Goal: Task Accomplishment & Management: Use online tool/utility

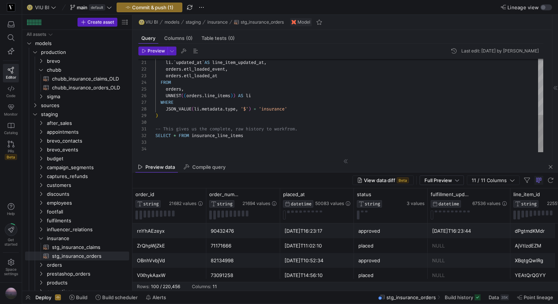
scroll to position [46, 69]
click at [263, 118] on div "JSON_VALUE ( li . metadata . insurance . status , '$' ) AS policy_status , li .…" at bounding box center [349, 36] width 388 height 232
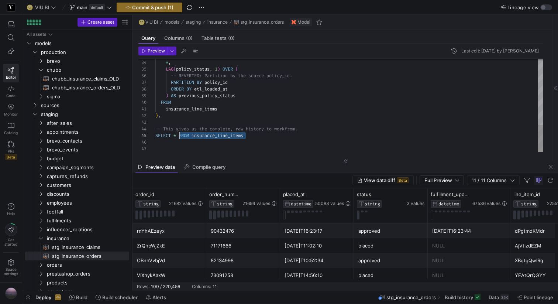
scroll to position [20, 0]
drag, startPoint x: 253, startPoint y: 136, endPoint x: 129, endPoint y: 131, distance: 124.4
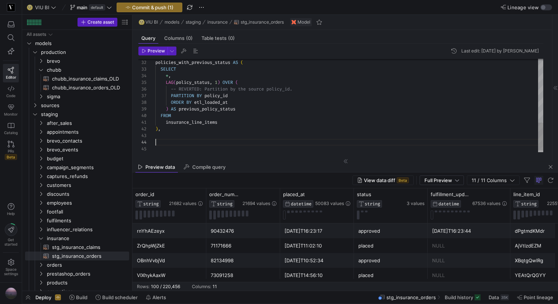
scroll to position [46, 48]
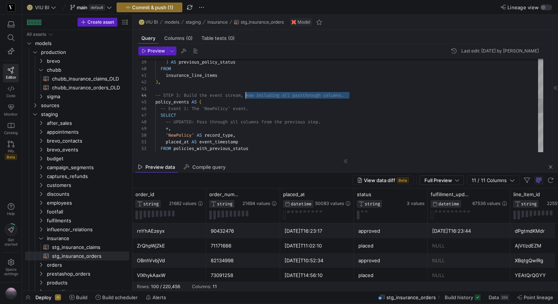
drag, startPoint x: 358, startPoint y: 94, endPoint x: 245, endPoint y: 93, distance: 113.3
click at [244, 93] on div "-- Event 1: The 'NewPolicy' event. policy_events AS ( -- STEP 3: Build the even…" at bounding box center [349, 102] width 388 height 604
click at [256, 111] on div "-- Event 1: The 'NewPolicy' event. policy_events AS ( -- STEP 3: Build the even…" at bounding box center [349, 102] width 388 height 604
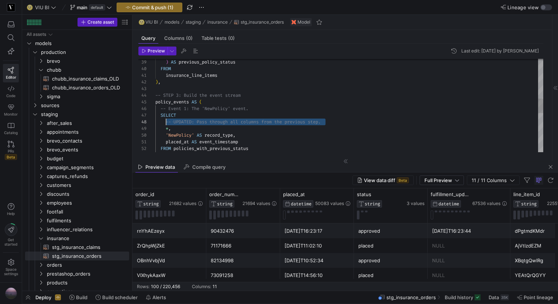
scroll to position [46, 11]
drag, startPoint x: 330, startPoint y: 122, endPoint x: 165, endPoint y: 120, distance: 164.9
click at [165, 120] on div "-- Event 1: The 'NewPolicy' event. policy_events AS ( -- STEP 3: Build the even…" at bounding box center [349, 102] width 388 height 604
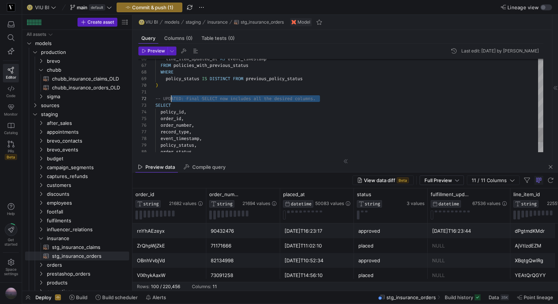
scroll to position [7, 0]
drag, startPoint x: 328, startPoint y: 99, endPoint x: 150, endPoint y: 98, distance: 177.8
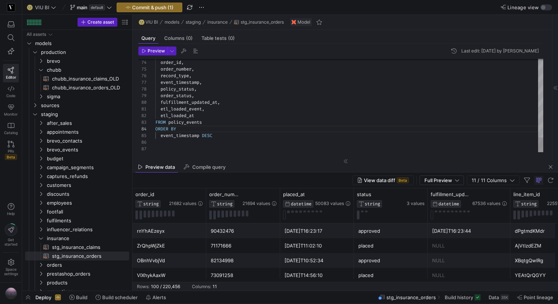
scroll to position [27, 58]
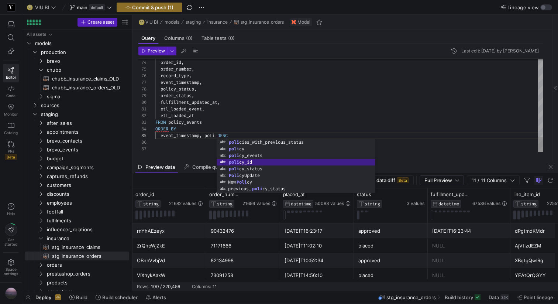
scroll to position [27, 75]
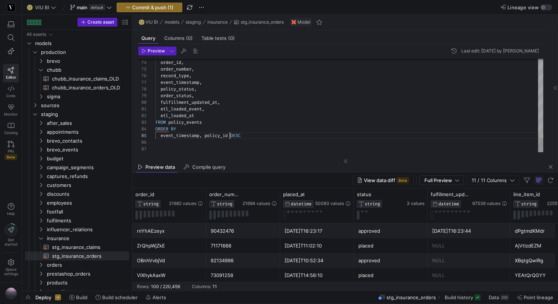
click at [168, 50] on span "button" at bounding box center [172, 51] width 8 height 8
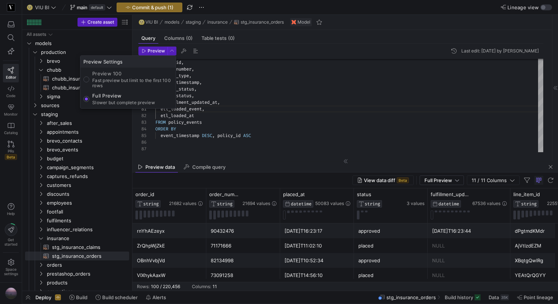
click at [108, 98] on p "Full Preview" at bounding box center [123, 96] width 63 height 6
click at [89, 98] on input "Full Preview Slower but complete preview" at bounding box center [86, 99] width 6 height 6
click at [152, 49] on div at bounding box center [279, 152] width 558 height 304
click at [152, 49] on span "Preview" at bounding box center [156, 50] width 17 height 5
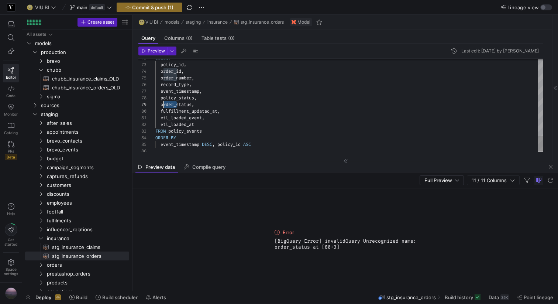
scroll to position [53, 5]
drag, startPoint x: 177, startPoint y: 104, endPoint x: 162, endPoint y: 104, distance: 15.1
click at [159, 49] on span "Preview" at bounding box center [156, 50] width 17 height 5
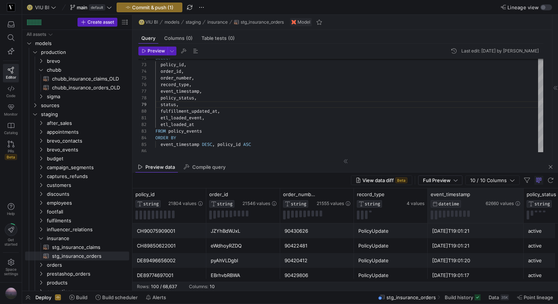
drag, startPoint x: 500, startPoint y: 198, endPoint x: 522, endPoint y: 197, distance: 22.1
click at [522, 197] on div at bounding box center [523, 205] width 3 height 35
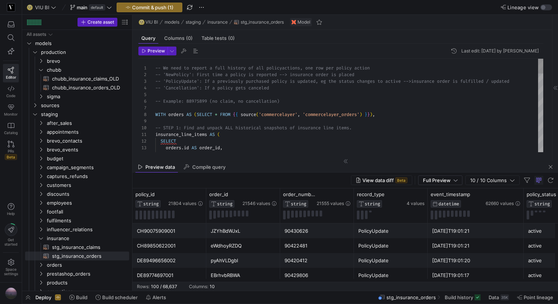
type textarea "-- We need to report a full history of all policy actions, one row per policy a…"
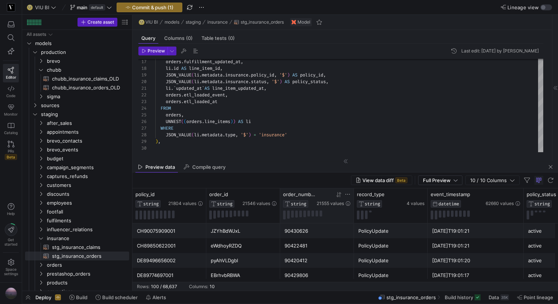
click at [350, 196] on icon at bounding box center [348, 194] width 6 height 6
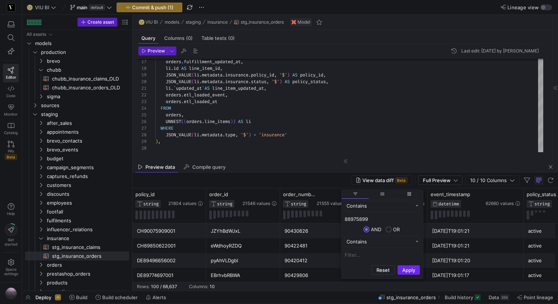
type input "88975899"
click at [406, 270] on button "Apply" at bounding box center [408, 270] width 23 height 10
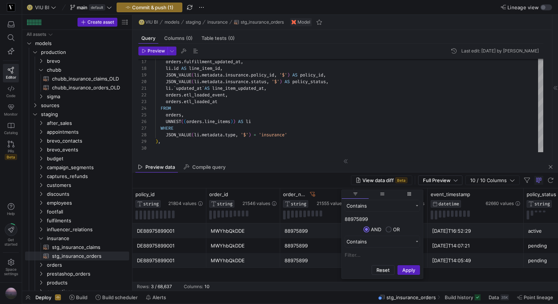
click at [172, 233] on div "DE88975899001" at bounding box center [169, 231] width 65 height 14
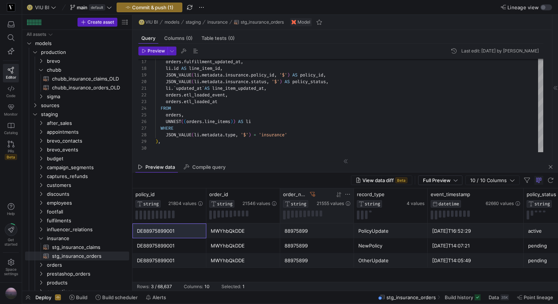
click at [314, 194] on icon at bounding box center [312, 193] width 5 height 5
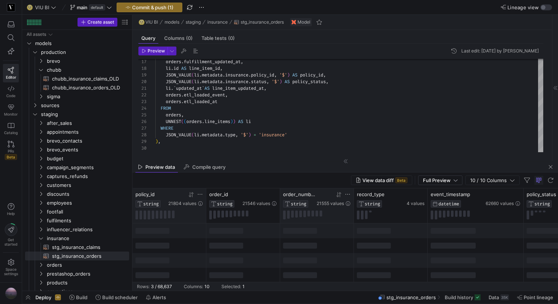
click at [200, 194] on icon at bounding box center [200, 194] width 6 height 6
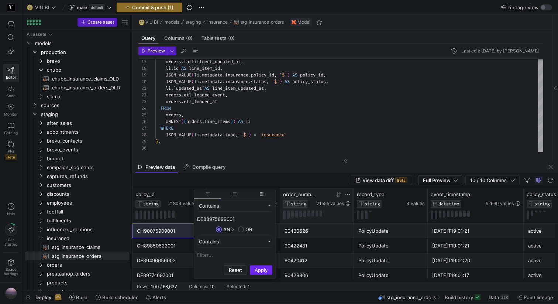
type input "DE88975899001"
click at [253, 270] on button "Apply" at bounding box center [261, 270] width 23 height 10
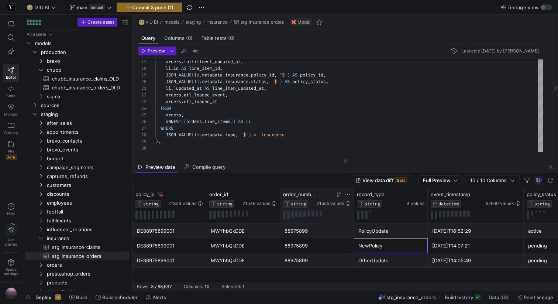
click at [391, 247] on div "NewPolicy" at bounding box center [390, 245] width 65 height 14
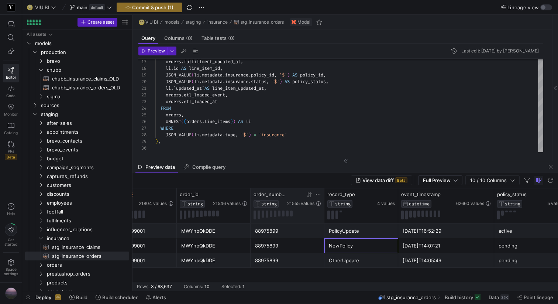
scroll to position [0, 0]
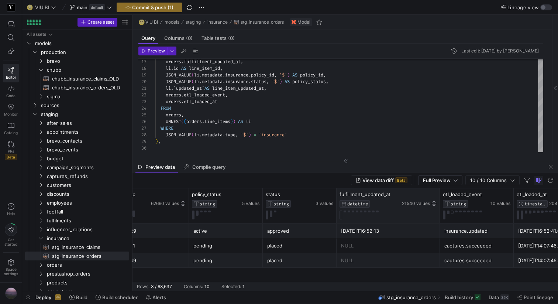
drag, startPoint x: 409, startPoint y: 194, endPoint x: 441, endPoint y: 194, distance: 31.7
click at [441, 194] on div at bounding box center [439, 205] width 3 height 35
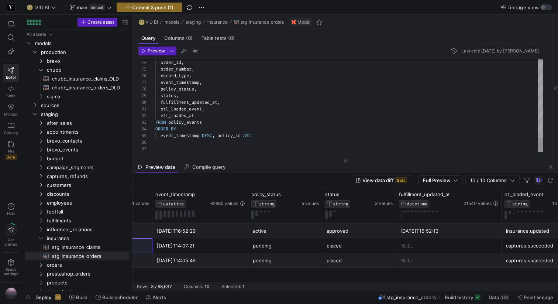
drag, startPoint x: 325, startPoint y: 281, endPoint x: 203, endPoint y: 277, distance: 122.2
click at [203, 277] on mat-sidenav-content "Drag here to set row groups Drag here to set column labels record_type STRING 4…" at bounding box center [344, 239] width 425 height 102
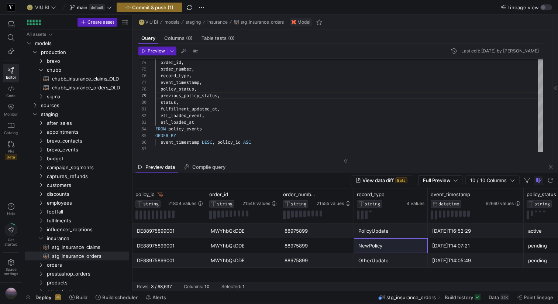
type textarea "SELECT policy_id, order_id, order_number, record_type, event_timestamp, policy_…"
click at [323, 243] on div "88975899" at bounding box center [316, 245] width 65 height 14
click at [161, 244] on div "DE88975899001" at bounding box center [169, 245] width 65 height 14
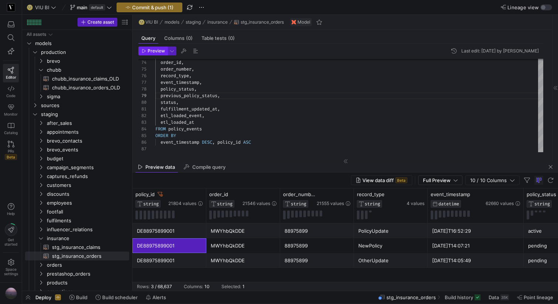
click at [153, 51] on span "Preview" at bounding box center [156, 50] width 17 height 5
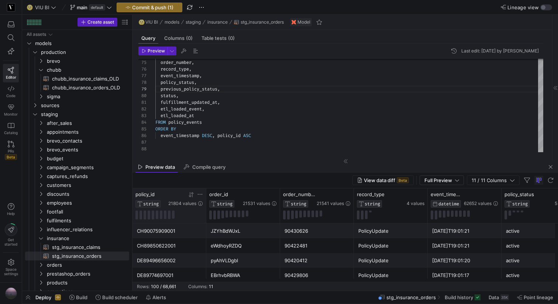
click at [200, 194] on icon at bounding box center [200, 194] width 6 height 6
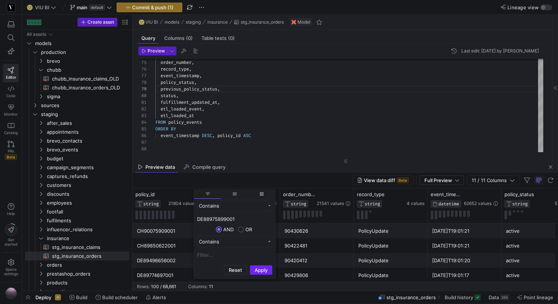
type input "DE88975899001"
click at [261, 269] on button "Apply" at bounding box center [261, 270] width 23 height 10
click at [321, 262] on div "88975899" at bounding box center [316, 260] width 65 height 14
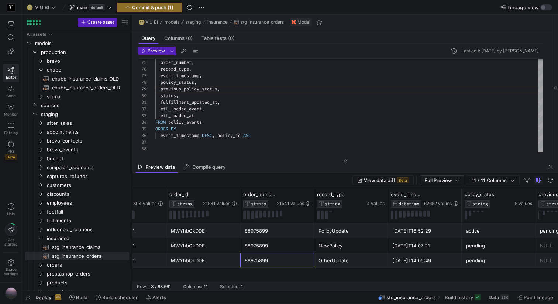
scroll to position [0, 46]
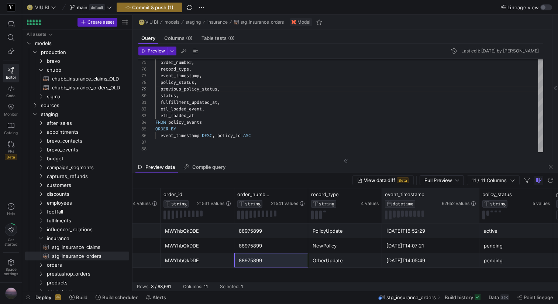
drag, startPoint x: 455, startPoint y: 193, endPoint x: 479, endPoint y: 192, distance: 24.0
click at [479, 193] on div at bounding box center [478, 205] width 3 height 35
click at [414, 262] on div "[DATE]T14:05:49" at bounding box center [430, 260] width 89 height 14
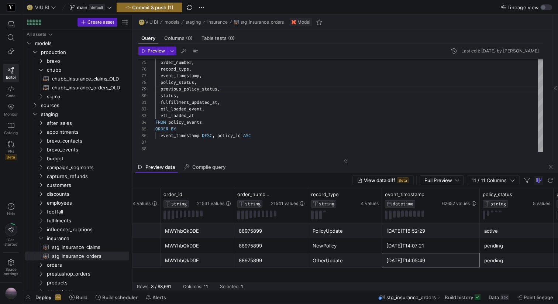
click at [426, 250] on div "[DATE]T14:07:21" at bounding box center [430, 245] width 89 height 14
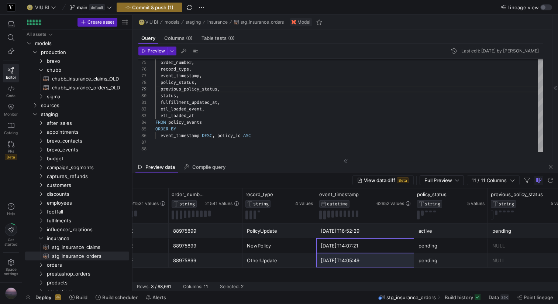
scroll to position [0, 420]
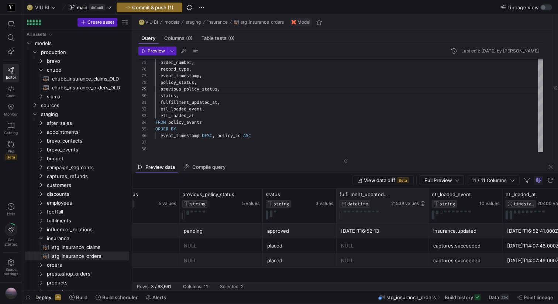
drag, startPoint x: 409, startPoint y: 195, endPoint x: 427, endPoint y: 195, distance: 18.4
click at [427, 195] on div at bounding box center [428, 205] width 3 height 35
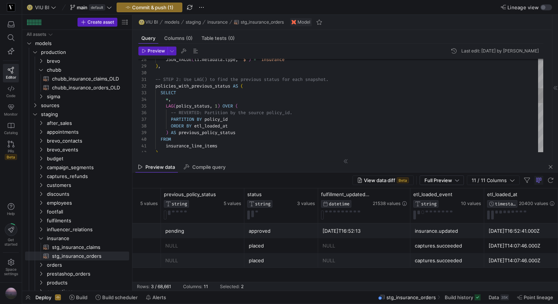
scroll to position [46, 75]
click at [234, 125] on div ") AS previous_policy_status ORDER BY etl_loaded_at PARTITION BY policy_id -- RE…" at bounding box center [349, 166] width 388 height 590
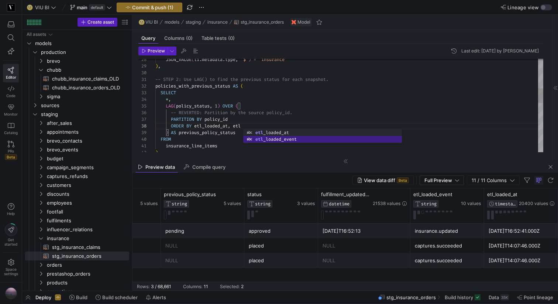
scroll to position [46, 122]
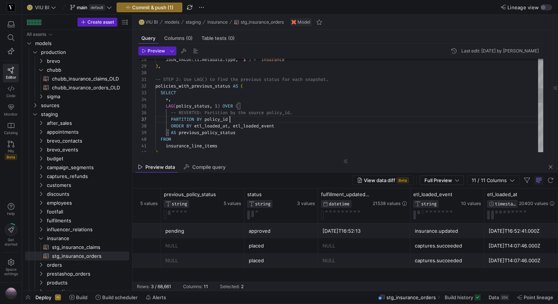
click at [256, 118] on div ") AS previous_policy_status ORDER BY etl_loaded_at , etl_loaded_event PARTITION…" at bounding box center [349, 166] width 388 height 590
click at [169, 49] on span "button" at bounding box center [172, 51] width 8 height 8
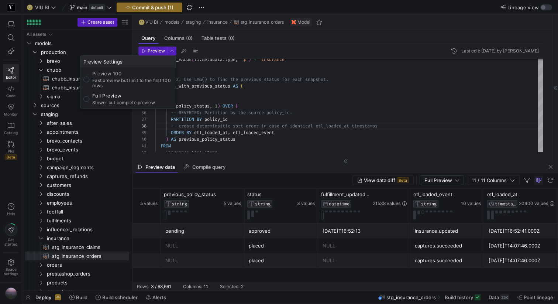
click at [126, 100] on p "Slower but complete preview" at bounding box center [123, 102] width 63 height 5
click at [89, 100] on input "Full Preview Slower but complete preview" at bounding box center [86, 99] width 6 height 6
click at [156, 52] on div at bounding box center [279, 152] width 558 height 304
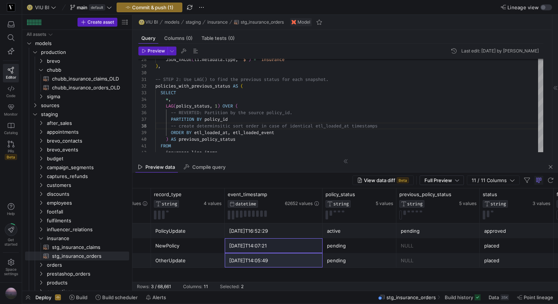
scroll to position [0, 0]
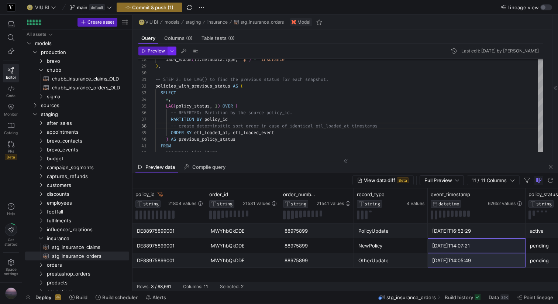
click at [171, 51] on span "button" at bounding box center [172, 51] width 8 height 8
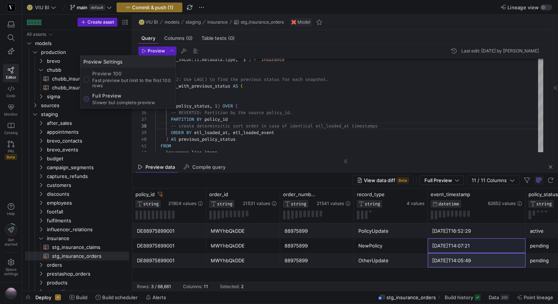
click at [136, 98] on p "Full Preview" at bounding box center [123, 96] width 63 height 6
click at [89, 98] on input "Full Preview Slower but complete preview" at bounding box center [86, 99] width 6 height 6
click at [156, 49] on div at bounding box center [279, 152] width 558 height 304
click at [156, 49] on span "Preview" at bounding box center [156, 50] width 17 height 5
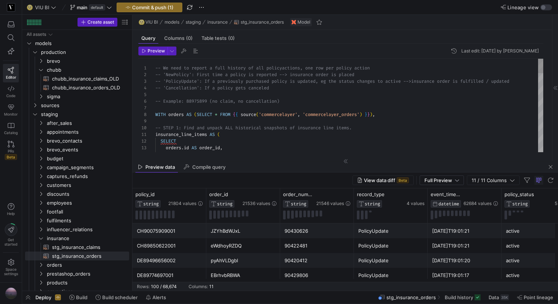
type textarea "-- We need to report a full history of all policy actions, one row per policy a…"
click at [349, 194] on icon at bounding box center [347, 194] width 4 height 1
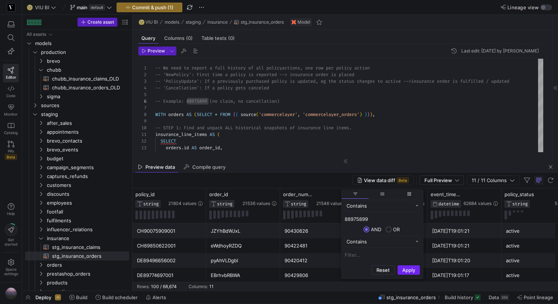
type input "88975899"
click at [411, 270] on button "Apply" at bounding box center [408, 270] width 23 height 10
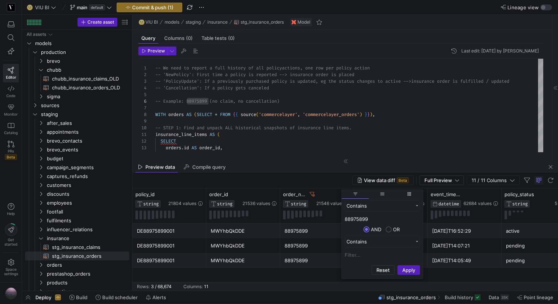
click at [246, 245] on div "MWYhbQkDDE" at bounding box center [243, 245] width 65 height 14
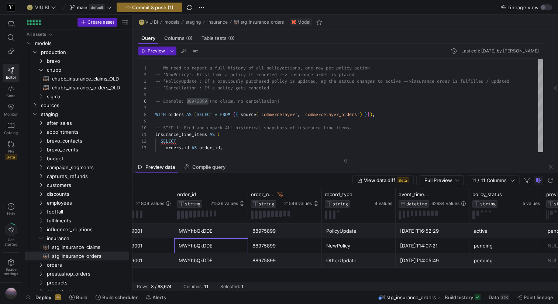
scroll to position [0, 48]
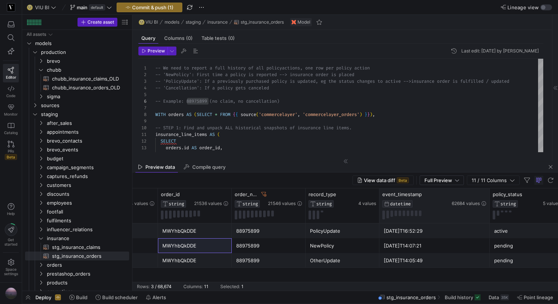
drag, startPoint x: 452, startPoint y: 198, endPoint x: 489, endPoint y: 198, distance: 36.9
click at [489, 198] on div at bounding box center [489, 205] width 3 height 35
click at [414, 243] on div "[DATE]T14:07:21" at bounding box center [435, 245] width 102 height 14
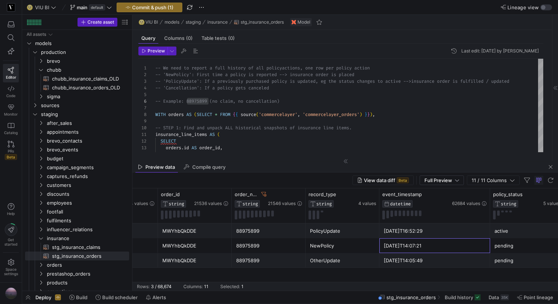
click at [414, 257] on div "[DATE]T14:05:49" at bounding box center [435, 260] width 102 height 14
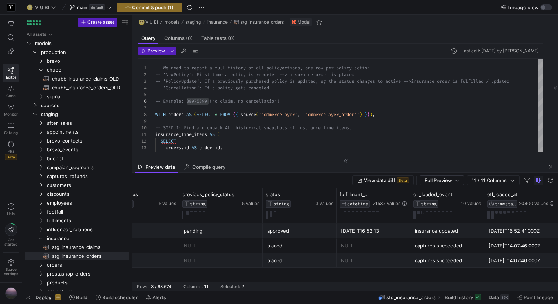
click at [524, 244] on div "[DATE]T14:07:46.000Z" at bounding box center [520, 245] width 65 height 14
click at [441, 249] on div "captures.succeeded" at bounding box center [447, 245] width 65 height 14
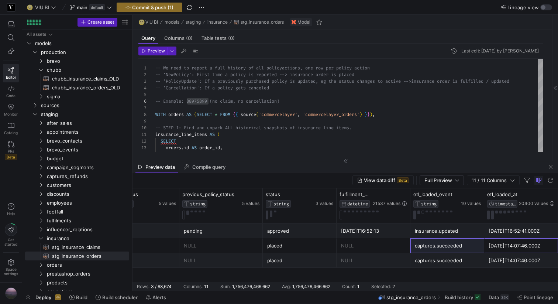
click at [425, 258] on div "captures.succeeded" at bounding box center [447, 260] width 65 height 14
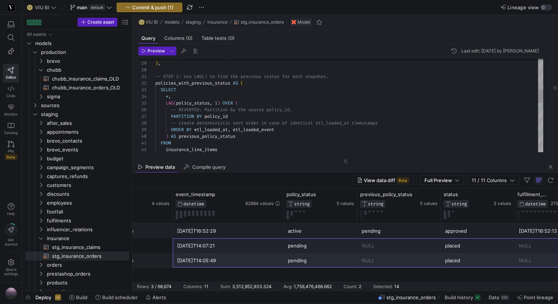
click at [284, 128] on div "insurance_line_items FROM ) AS previous_policy_status ORDER BY etl_loaded_at , …" at bounding box center [349, 166] width 388 height 597
click at [283, 130] on div "insurance_line_items FROM ) AS previous_policy_status ORDER BY etl_loaded_at , …" at bounding box center [349, 166] width 388 height 597
drag, startPoint x: 281, startPoint y: 128, endPoint x: 236, endPoint y: 129, distance: 45.7
click at [236, 129] on div "insurance_line_items FROM ) AS previous_policy_status ORDER BY etl_loaded_at , …" at bounding box center [349, 166] width 388 height 597
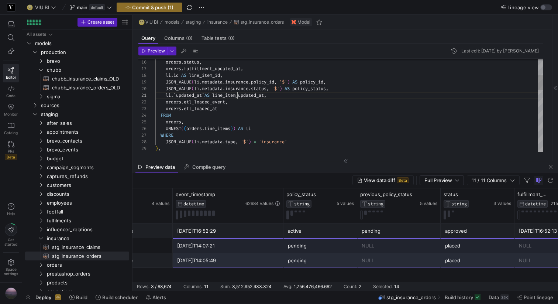
click at [239, 97] on div ") , JSON_VALUE ( li . metadata . type , '$' ) = 'insurance' WHERE UNNEST ( ( or…" at bounding box center [349, 251] width 388 height 597
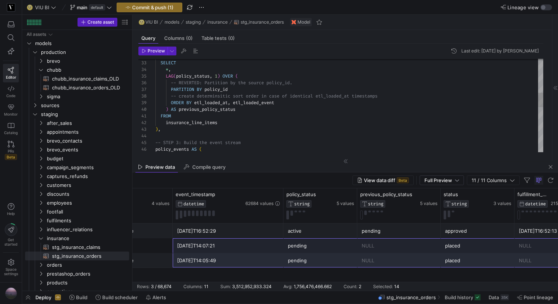
click at [249, 102] on div "policies_with_previous_status AS ( SELECT * , LAG ( policy_status , 1 ) OVER ( …" at bounding box center [349, 139] width 388 height 597
click at [161, 53] on span "Preview" at bounding box center [156, 50] width 17 height 5
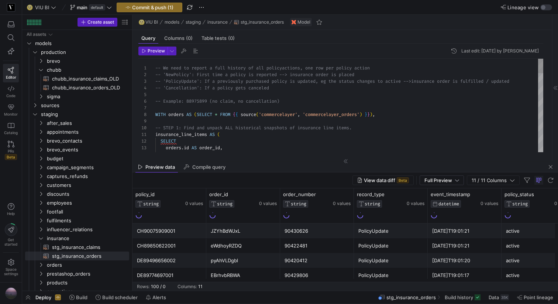
type textarea "-- We need to report a full history of all policy actions, one row per policy a…"
click at [348, 196] on icon at bounding box center [348, 194] width 6 height 6
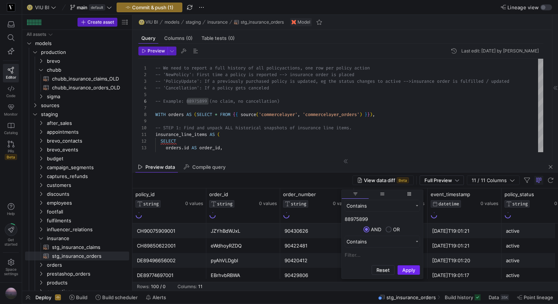
type input "88975899"
click at [415, 268] on button "Apply" at bounding box center [408, 270] width 23 height 10
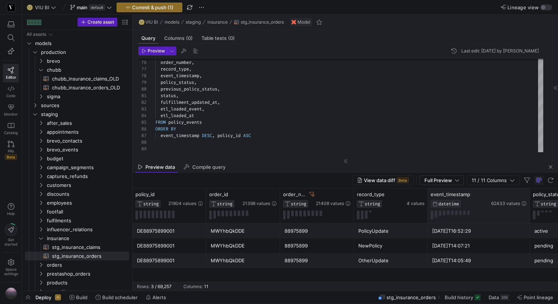
drag, startPoint x: 500, startPoint y: 197, endPoint x: 528, endPoint y: 197, distance: 28.4
click at [528, 197] on div at bounding box center [529, 205] width 3 height 35
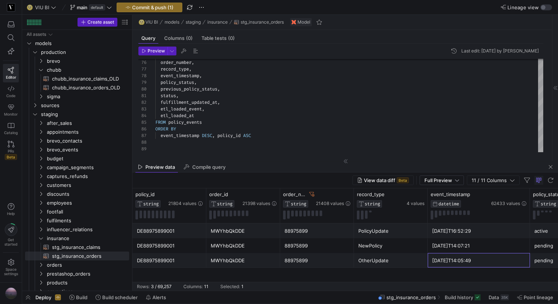
click at [462, 262] on div "[DATE]T14:05:49" at bounding box center [478, 260] width 93 height 14
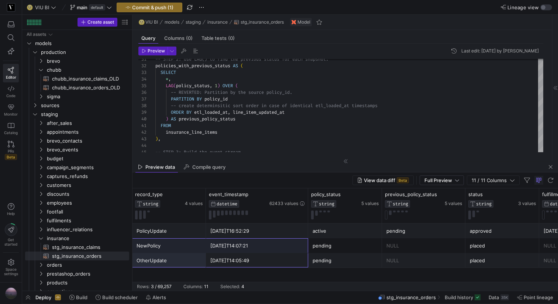
scroll to position [0, 301]
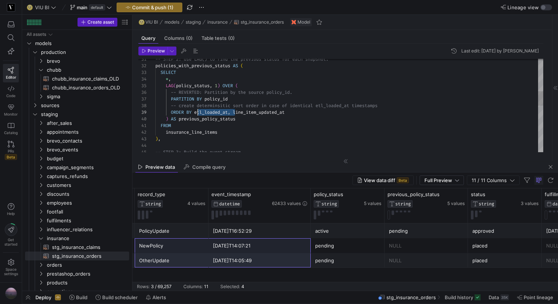
drag, startPoint x: 236, startPoint y: 113, endPoint x: 197, endPoint y: 112, distance: 39.1
click at [197, 112] on div "-- STEP 3: Build the event stream ) , insurance_line_items FROM ) AS previous_p…" at bounding box center [349, 149] width 388 height 597
click at [244, 128] on div "-- STEP 3: Build the event stream ) , insurance_line_items FROM ) AS previous_p…" at bounding box center [349, 149] width 388 height 597
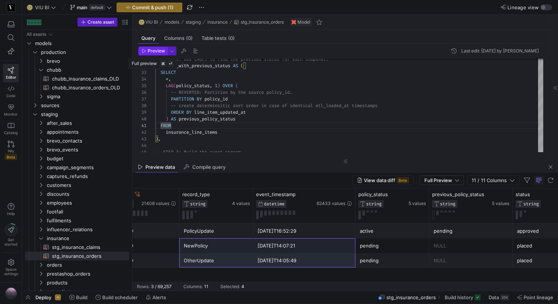
click at [158, 50] on span "Preview" at bounding box center [156, 50] width 17 height 5
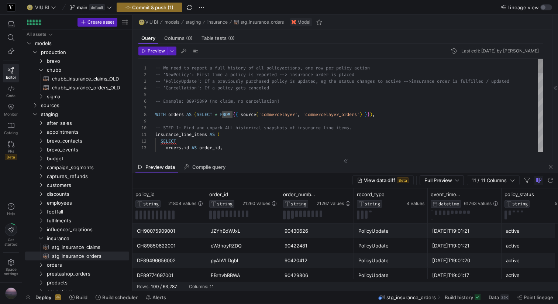
type textarea "-- We need to report a full history of all policy actions, one row per policy a…"
click at [349, 193] on icon at bounding box center [348, 194] width 6 height 6
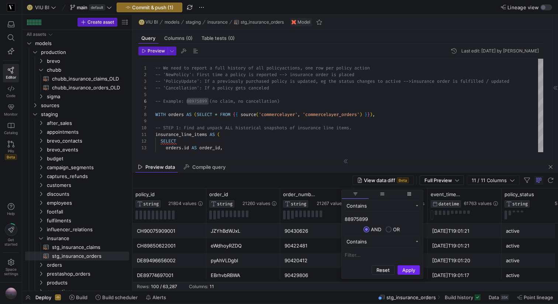
type input "88975899"
click at [415, 271] on button "Apply" at bounding box center [408, 270] width 23 height 10
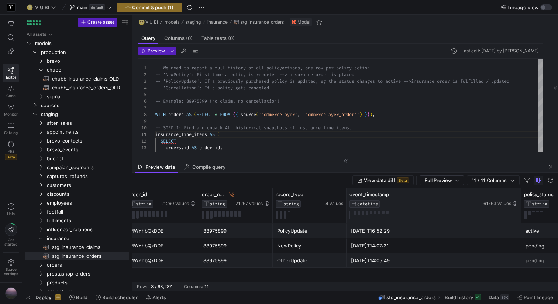
drag, startPoint x: 419, startPoint y: 195, endPoint x: 520, endPoint y: 190, distance: 100.8
click at [520, 190] on div at bounding box center [520, 205] width 3 height 35
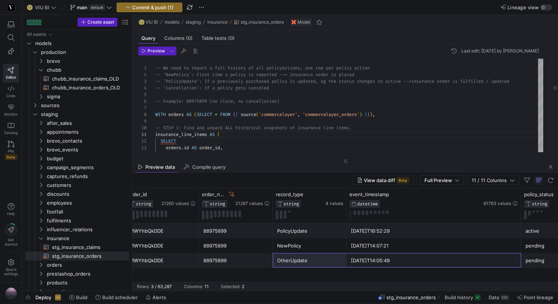
drag, startPoint x: 408, startPoint y: 259, endPoint x: 312, endPoint y: 258, distance: 95.9
click at [312, 258] on div "DE88975899001 MWYhbQkDDE 88975899 OtherUpdate [DATE]T14:05:49 pending NULL" at bounding box center [512, 260] width 922 height 15
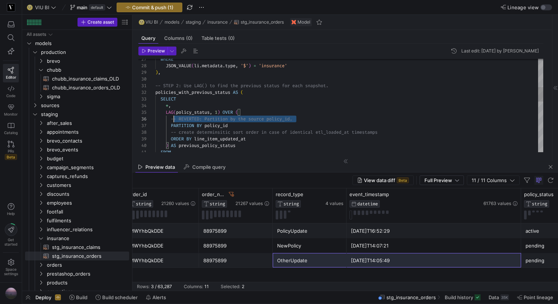
drag, startPoint x: 299, startPoint y: 118, endPoint x: 174, endPoint y: 118, distance: 125.1
click at [174, 118] on div "WHERE JSON_VALUE ( li . metadata . type , '$' ) = 'insurance' ) , -- STEP 2: Us…" at bounding box center [349, 175] width 388 height 597
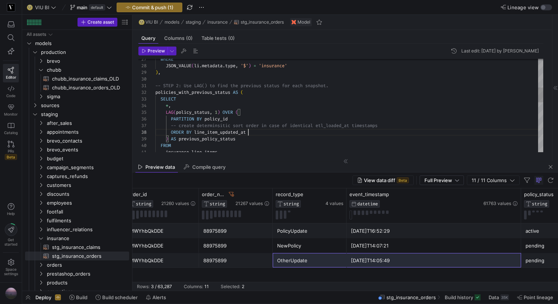
scroll to position [46, 93]
click at [258, 132] on div "WHERE JSON_VALUE ( li . metadata . type , '$' ) = 'insurance' ) , -- STEP 2: Us…" at bounding box center [349, 172] width 388 height 590
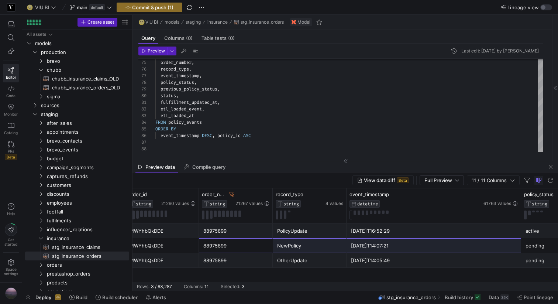
drag, startPoint x: 239, startPoint y: 249, endPoint x: 400, endPoint y: 246, distance: 160.9
click at [400, 246] on div "DE88975899001 MWYhbQkDDE 88975899 NewPolicy [DATE]T14:07:21 pending NULL" at bounding box center [512, 245] width 922 height 15
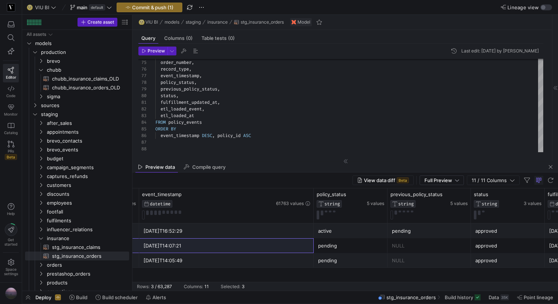
scroll to position [0, 299]
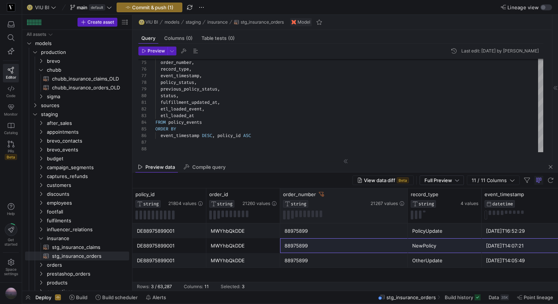
drag, startPoint x: 353, startPoint y: 194, endPoint x: 415, endPoint y: 194, distance: 62.4
click at [409, 194] on div at bounding box center [407, 205] width 3 height 35
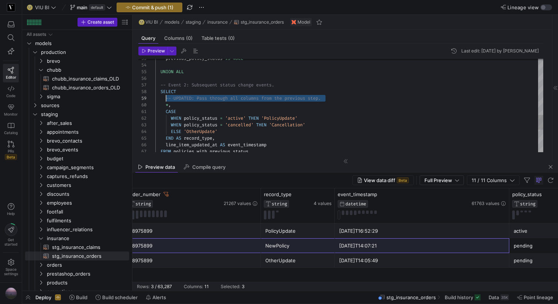
drag, startPoint x: 330, startPoint y: 99, endPoint x: 167, endPoint y: 97, distance: 163.5
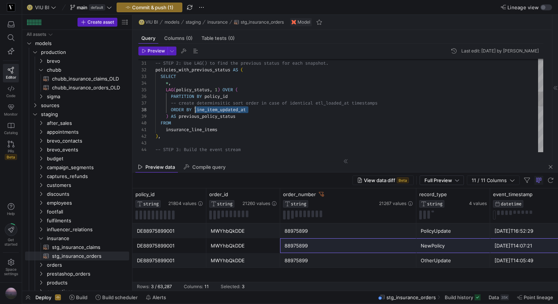
drag, startPoint x: 250, startPoint y: 111, endPoint x: 196, endPoint y: 111, distance: 54.2
click at [196, 111] on div "-- STEP 3: Build the event stream ) , insurance_line_items FROM ) AS previous_p…" at bounding box center [349, 147] width 388 height 584
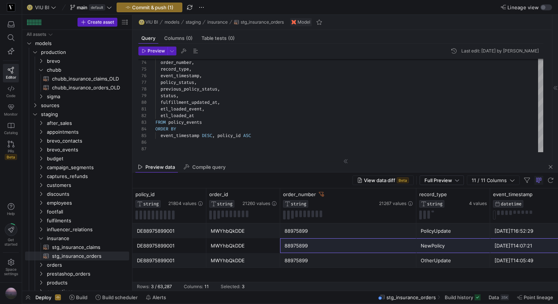
click at [172, 228] on div "DE88975899001" at bounding box center [169, 231] width 65 height 14
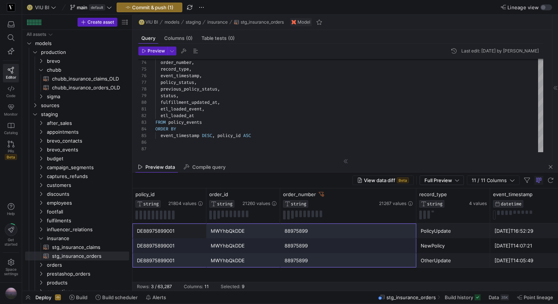
scroll to position [0, 559]
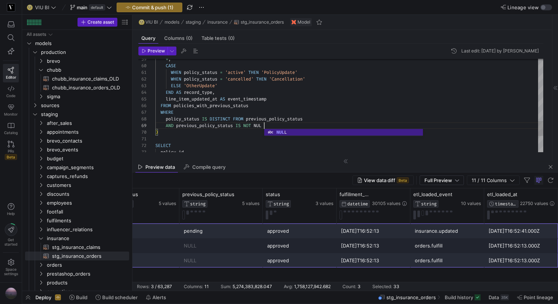
scroll to position [53, 111]
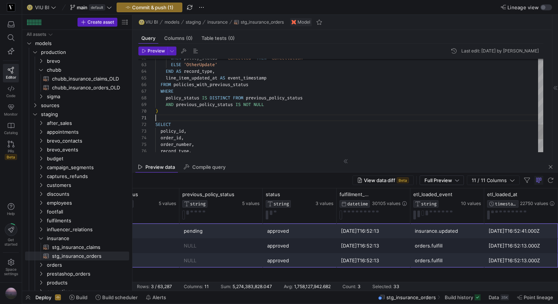
click at [159, 51] on span "Preview" at bounding box center [156, 50] width 17 height 5
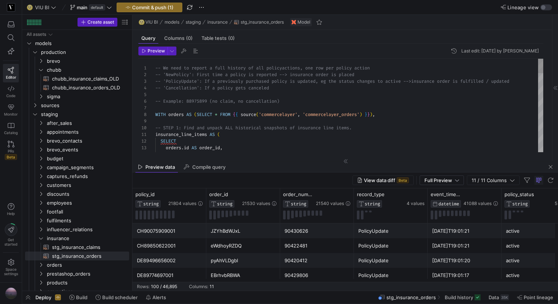
type textarea "-- We need to report a full history of all policy actions, one row per policy a…"
click at [348, 194] on icon at bounding box center [348, 194] width 6 height 6
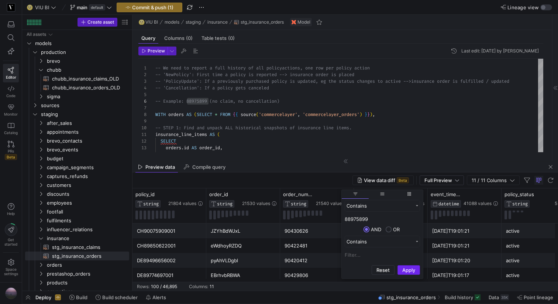
type input "88975899"
click at [413, 271] on button "Apply" at bounding box center [408, 270] width 23 height 10
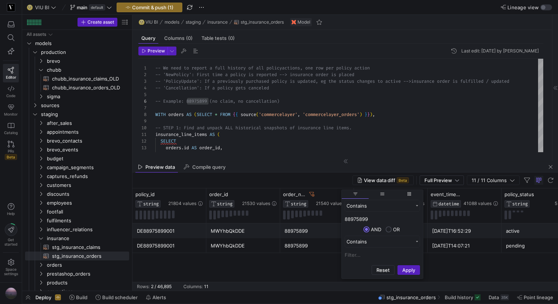
click at [228, 260] on div "DE88975899001 MWYhbQkDDE 88975899 PolicyUpdate [DATE]T16:52:29 active pending D…" at bounding box center [344, 252] width 425 height 58
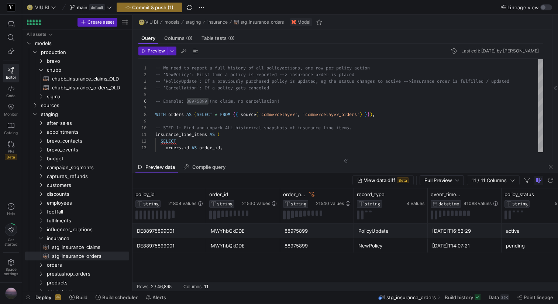
click at [316, 245] on div "88975899" at bounding box center [316, 245] width 65 height 14
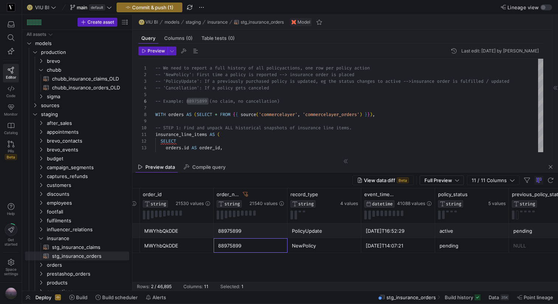
scroll to position [0, 109]
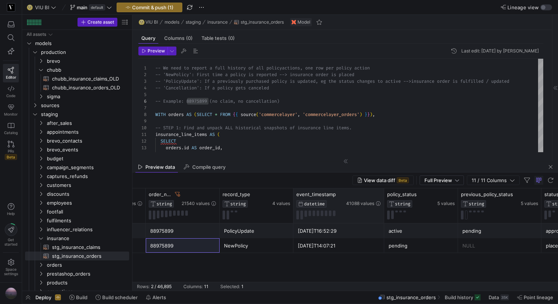
drag, startPoint x: 366, startPoint y: 196, endPoint x: 383, endPoint y: 195, distance: 17.0
click at [383, 195] on div at bounding box center [383, 205] width 3 height 35
click at [337, 232] on div "[DATE]T16:52:29" at bounding box center [339, 231] width 82 height 14
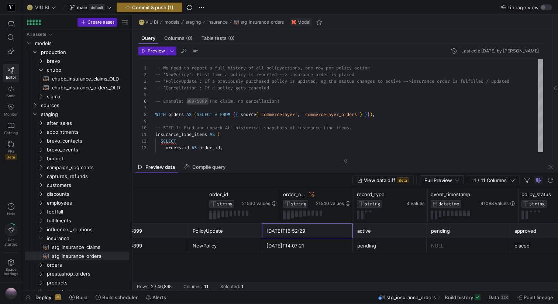
scroll to position [0, 0]
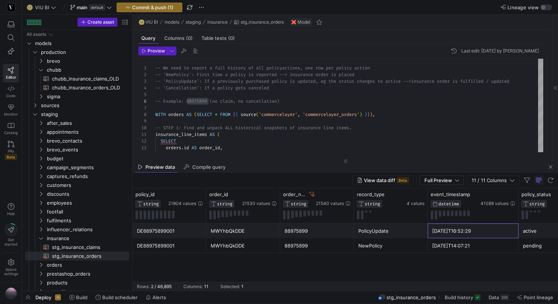
click at [305, 228] on div "88975899" at bounding box center [316, 231] width 65 height 14
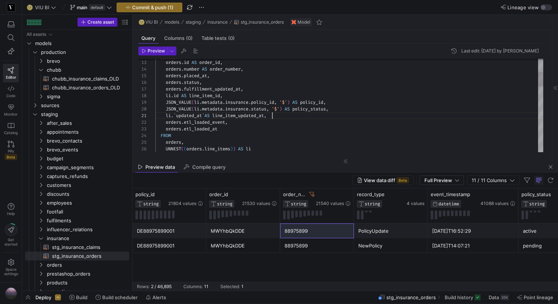
click at [298, 115] on div "SELECT orders . id AS order_id , orders . number AS order_number , orders . pla…" at bounding box center [349, 271] width 388 height 597
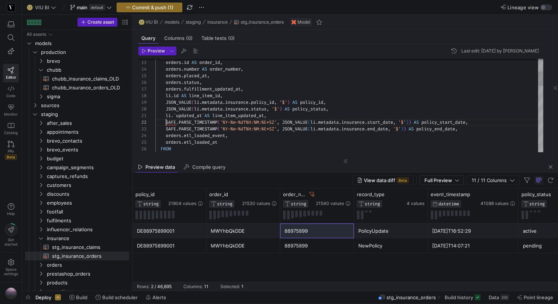
scroll to position [0, 117]
click at [309, 115] on div "SELECT orders . id AS order_id , orders . number AS order_number , orders . pla…" at bounding box center [349, 278] width 388 height 610
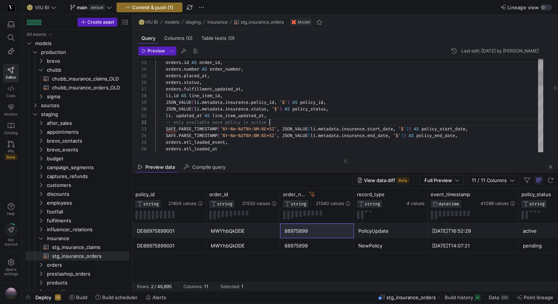
scroll to position [7, 114]
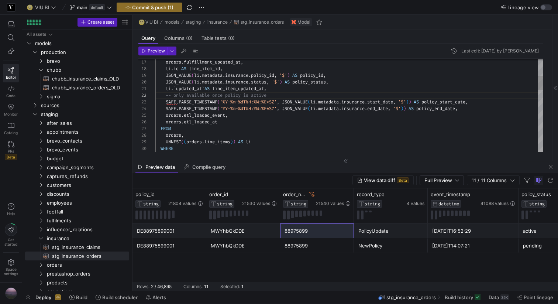
click at [449, 102] on div "orders . fulfillment_updated_at , li . id AS line_item_id , JSON_VALUE ( li . m…" at bounding box center [349, 255] width 388 height 617
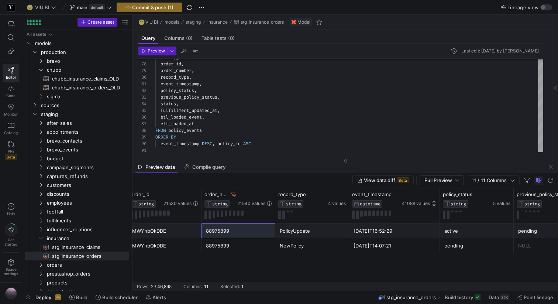
scroll to position [0, 0]
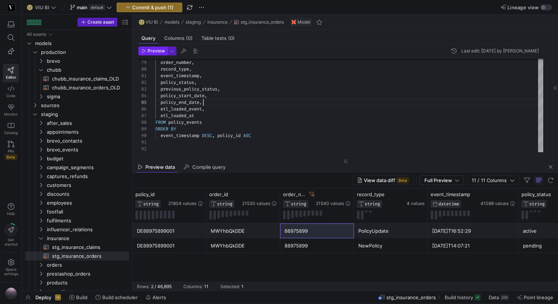
type textarea "event_timestamp, policy_status, previous_policy_status, policy_start_date, poli…"
click at [159, 49] on span "Preview" at bounding box center [156, 50] width 17 height 5
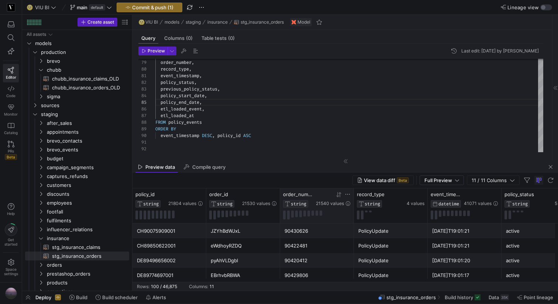
click at [349, 194] on icon at bounding box center [348, 194] width 6 height 6
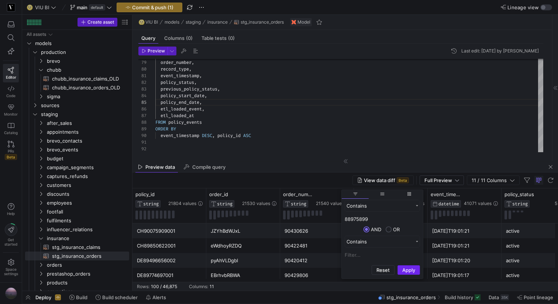
type input "88975899"
click at [407, 267] on button "Apply" at bounding box center [408, 270] width 23 height 10
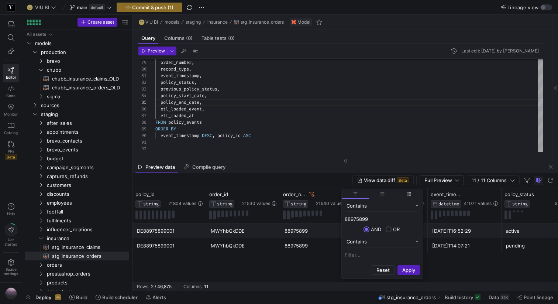
click at [258, 252] on div "MWYhbQkDDE" at bounding box center [243, 245] width 65 height 14
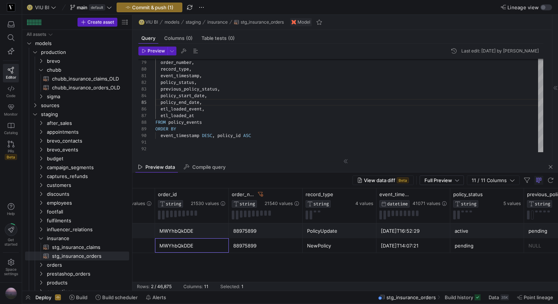
scroll to position [0, 117]
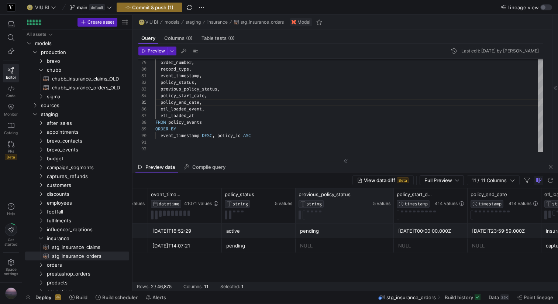
drag, startPoint x: 378, startPoint y: 192, endPoint x: 397, endPoint y: 192, distance: 18.8
click at [395, 192] on div at bounding box center [393, 205] width 3 height 35
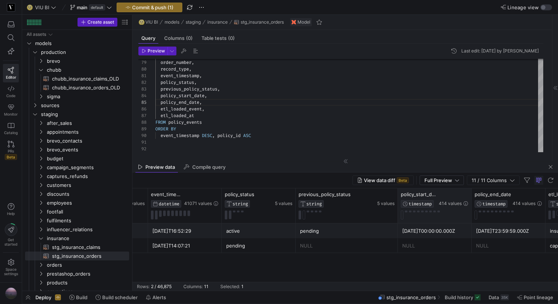
click at [471, 193] on div "policy_start_date TIMESTAMP 414 values" at bounding box center [435, 205] width 74 height 35
drag, startPoint x: 470, startPoint y: 195, endPoint x: 505, endPoint y: 195, distance: 35.4
click at [494, 195] on div at bounding box center [492, 205] width 3 height 35
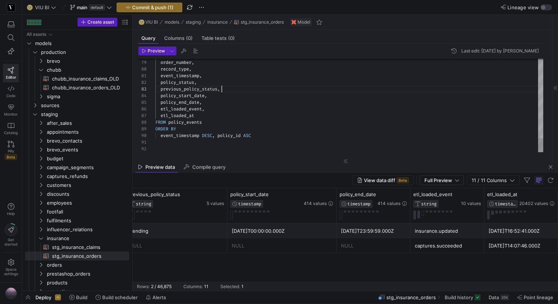
click at [439, 278] on div "active pending [DATE]T00:00:00.000Z [DATE]T23:59:59.000Z insurance.updated [DAT…" at bounding box center [344, 252] width 425 height 58
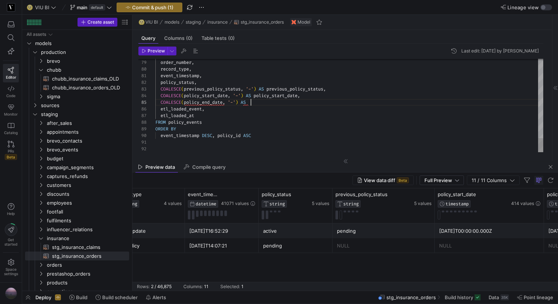
click at [152, 53] on span "Preview" at bounding box center [156, 50] width 17 height 5
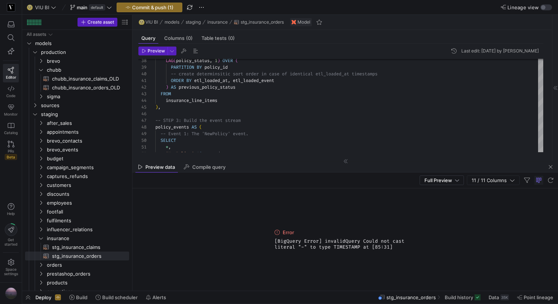
drag, startPoint x: 393, startPoint y: 246, endPoint x: 263, endPoint y: 239, distance: 130.4
click at [263, 239] on div "Error [BigQuery Error] invalidQuery Could not cast literal "-" to type TIMESTAM…" at bounding box center [344, 239] width 425 height 102
copy span "[BigQuery Error] invalidQuery Could not cast literal "-" to type TIMESTAMP at […"
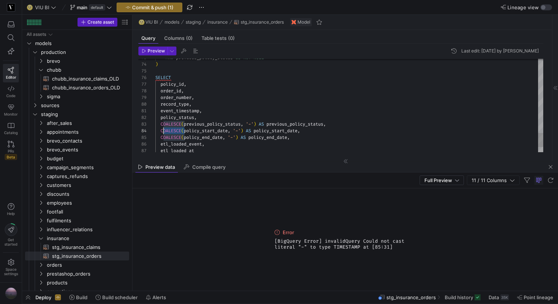
scroll to position [20, 5]
drag, startPoint x: 184, startPoint y: 127, endPoint x: 162, endPoint y: 127, distance: 22.9
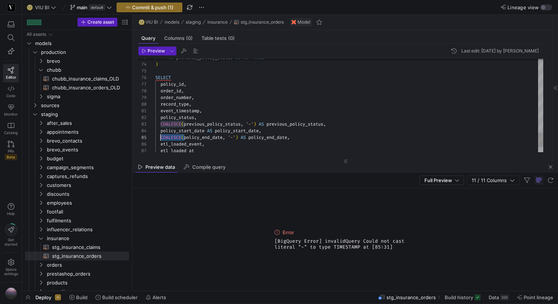
drag, startPoint x: 185, startPoint y: 136, endPoint x: 161, endPoint y: 136, distance: 23.6
drag, startPoint x: 218, startPoint y: 135, endPoint x: 201, endPoint y: 135, distance: 16.6
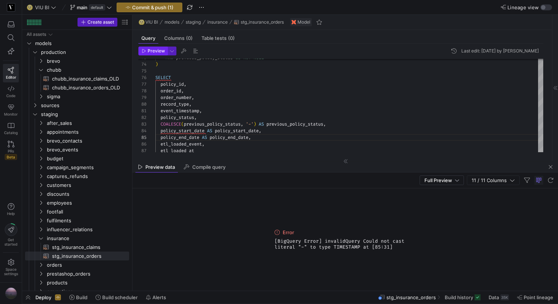
click at [161, 52] on span "Preview" at bounding box center [156, 50] width 17 height 5
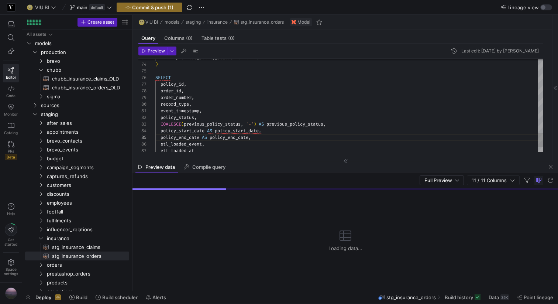
click at [154, 51] on span "Preview" at bounding box center [156, 50] width 17 height 5
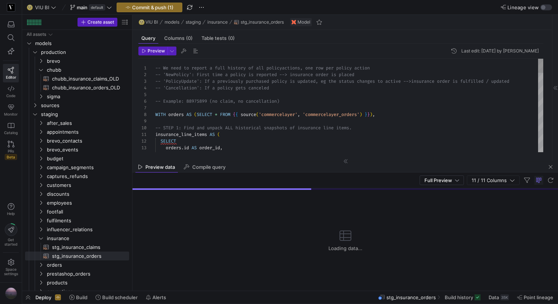
scroll to position [33, 128]
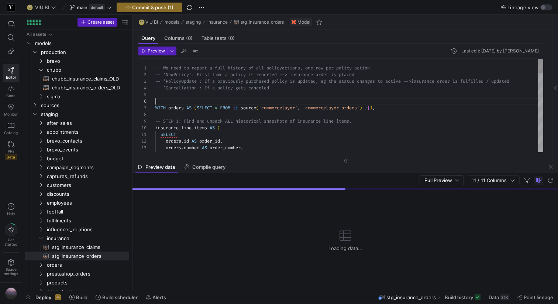
type textarea "-- We need to report a full history of all policy actions, one row per policy a…"
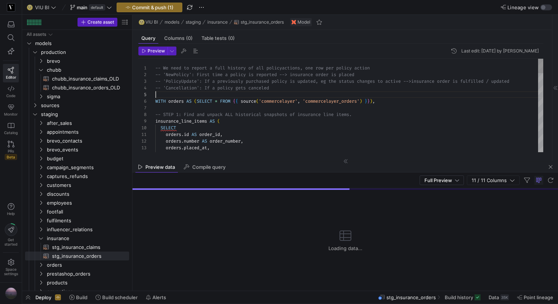
scroll to position [27, 0]
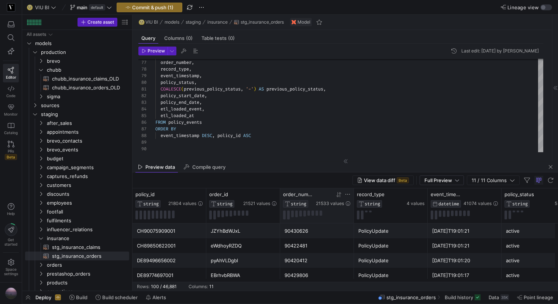
click at [346, 196] on icon at bounding box center [348, 194] width 6 height 6
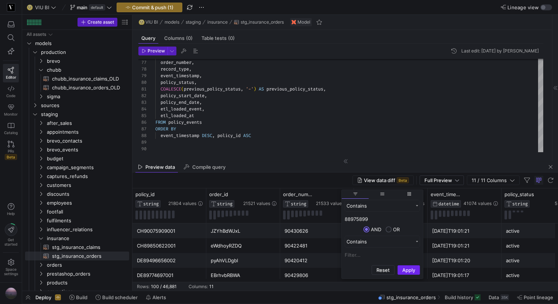
type input "88975899"
click at [413, 267] on button "Apply" at bounding box center [408, 270] width 23 height 10
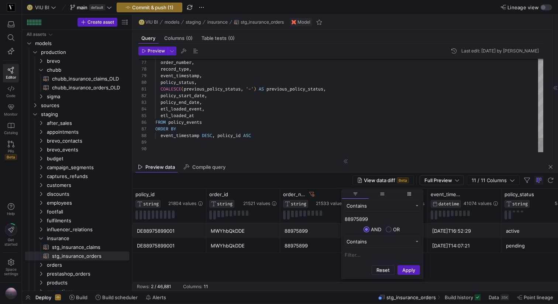
type textarea "COALESCE(previous_policy_status, '-') AS previous_policy_status, policy_start_d…"
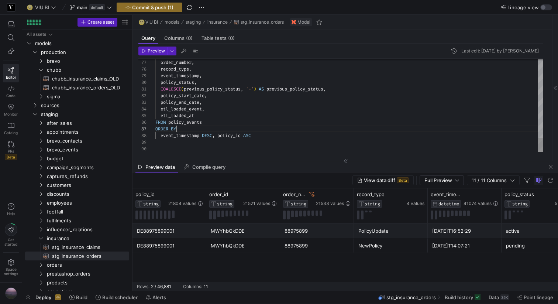
scroll to position [40, 21]
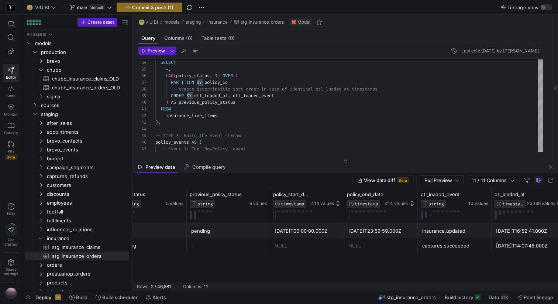
scroll to position [0, 0]
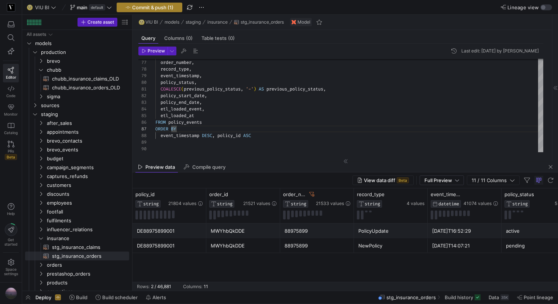
click at [148, 6] on span "Commit & push (1)" at bounding box center [152, 7] width 41 height 6
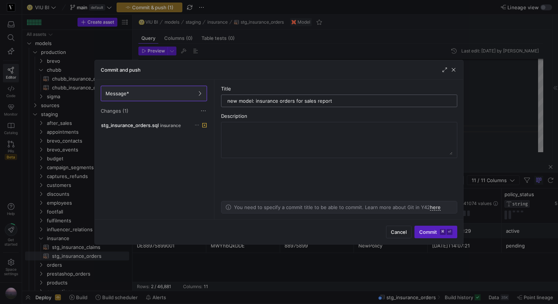
click at [303, 99] on input "new model: insurance orders for sales report" at bounding box center [339, 101] width 224 height 6
type input "new model: insurance orders for chubb ales report"
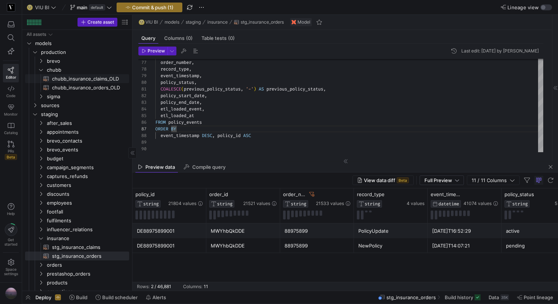
click at [102, 79] on span "chubb_insurance_claims_OLD​​​​​​​​​​" at bounding box center [86, 79] width 69 height 8
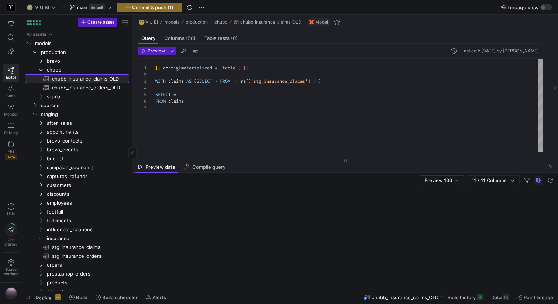
scroll to position [40, 0]
click at [100, 87] on span "chubb_insurance_orders_OLD​​​​​​​​​​" at bounding box center [86, 87] width 69 height 8
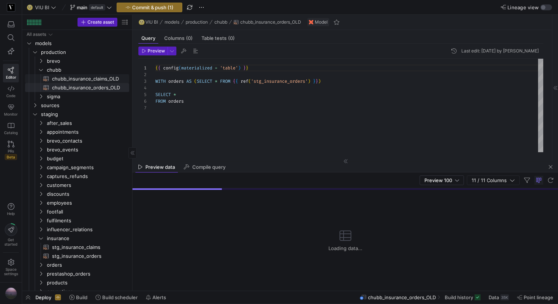
click at [94, 79] on span "chubb_insurance_claims_OLD​​​​​​​​​​" at bounding box center [86, 79] width 69 height 8
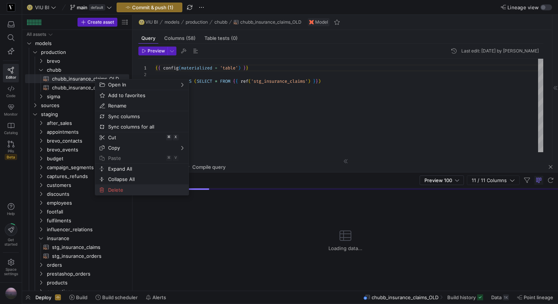
click at [113, 192] on span "Delete" at bounding box center [135, 189] width 61 height 10
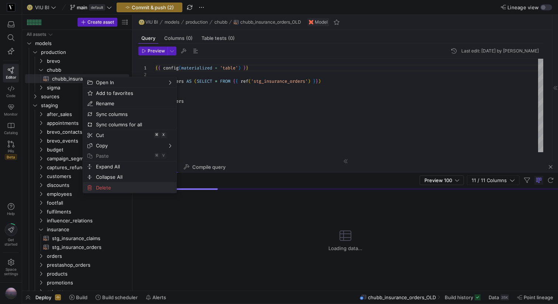
click at [101, 189] on span "Delete" at bounding box center [123, 187] width 61 height 10
type textarea "-- We need to report a full history of all policy actions, one row per policy a…"
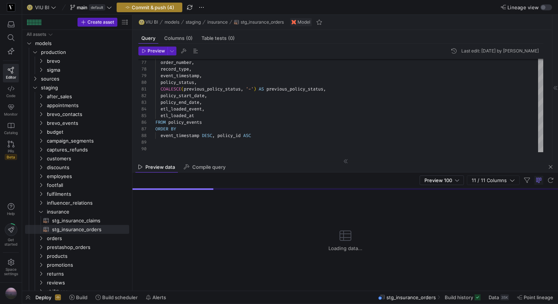
click at [149, 5] on span "Commit & push (4)" at bounding box center [153, 7] width 42 height 6
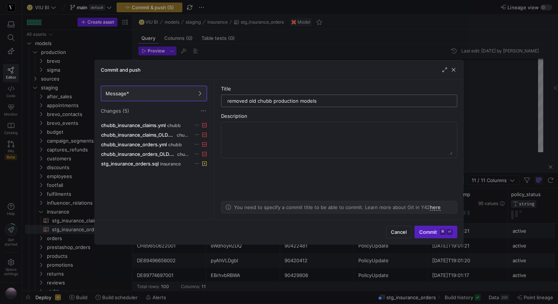
click at [265, 102] on input "removed old chubb production models" at bounding box center [339, 101] width 224 height 6
type input "removed old chubb production models"
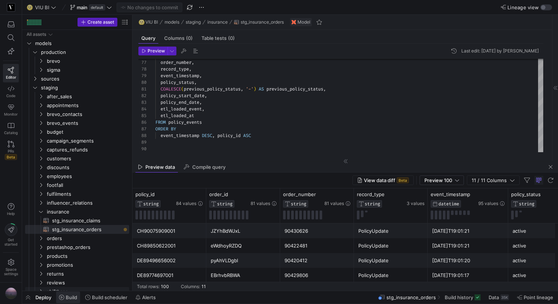
click at [70, 295] on span "Build" at bounding box center [71, 297] width 11 height 6
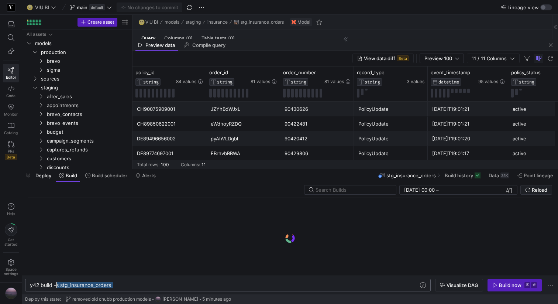
drag, startPoint x: 127, startPoint y: 283, endPoint x: 57, endPoint y: 281, distance: 69.8
click at [57, 282] on div "y42 build -s stg_insurance_orders" at bounding box center [224, 285] width 388 height 6
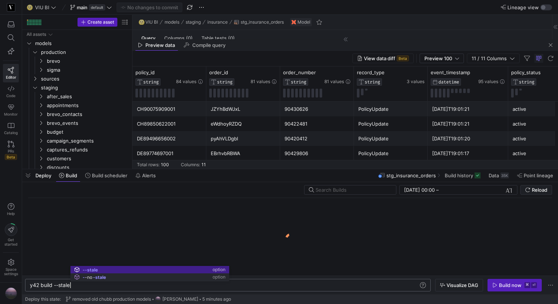
scroll to position [0, 40]
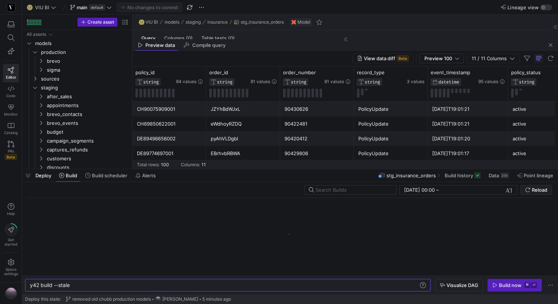
type textarea "y42 build --stale"
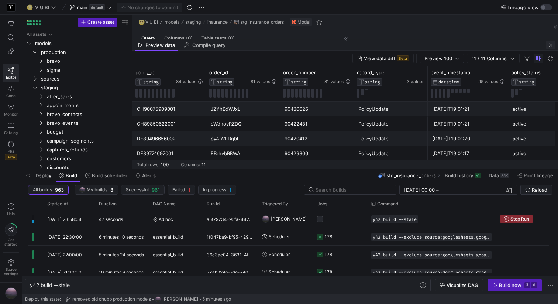
click at [553, 46] on span "button" at bounding box center [550, 45] width 9 height 9
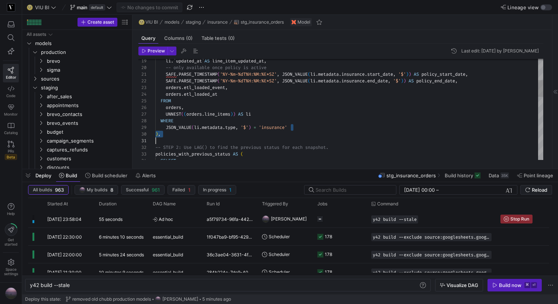
scroll to position [53, 0]
type textarea "SAFE.PARSE_TIMESTAMP('%Y-%m-%dT%H:%M:%E*SZ', JSON_VALUE(li.metadata.insurance.s…"
drag, startPoint x: 294, startPoint y: 127, endPoint x: 160, endPoint y: 122, distance: 133.7
click at [160, 121] on div "orders . etl_loaded_event , SAFE . PARSE_TIMESTAMP ( '%Y-%m-%dT%H:%M:%E*SZ' , J…" at bounding box center [349, 234] width 388 height 604
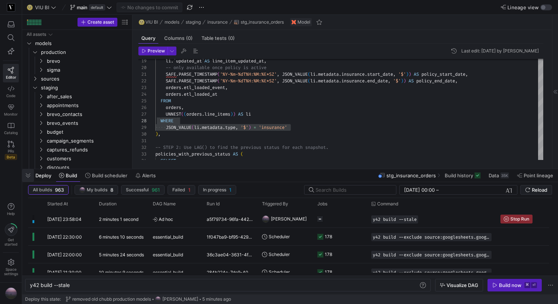
click at [27, 173] on span "button" at bounding box center [28, 175] width 12 height 13
